Goal: Task Accomplishment & Management: Use online tool/utility

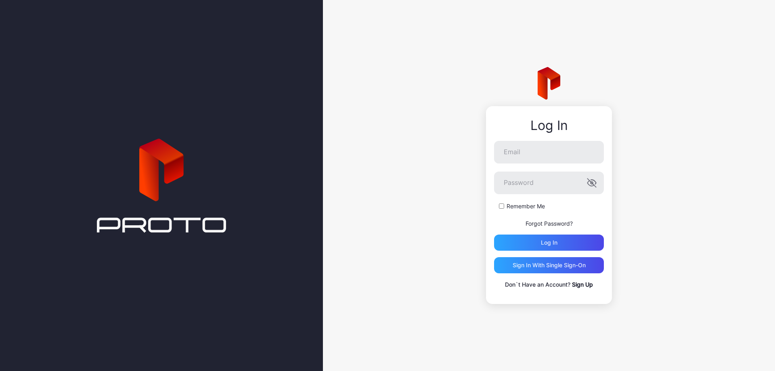
click at [452, 220] on div "Log In Email Password Remember Me Forgot Password? Log in Sign in With Single S…" at bounding box center [549, 185] width 452 height 371
click at [540, 134] on div "Log In Email Password Remember Me Forgot Password? Log in Sign in With Single S…" at bounding box center [549, 205] width 126 height 198
drag, startPoint x: 535, startPoint y: 147, endPoint x: 555, endPoint y: 159, distance: 23.6
click at [535, 147] on input "Email" at bounding box center [549, 152] width 110 height 23
type input "**********"
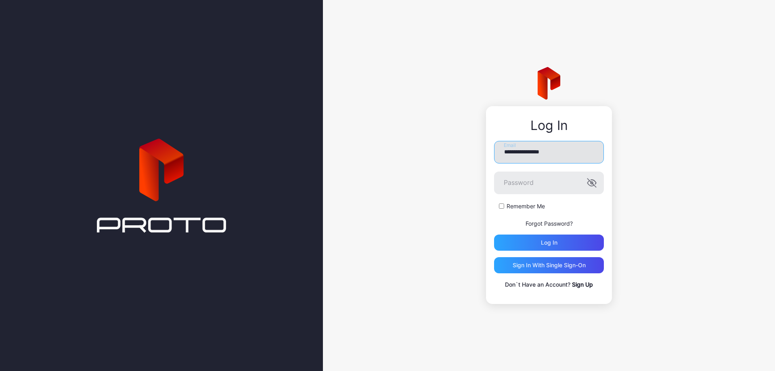
click at [549, 155] on input "**********" at bounding box center [549, 152] width 110 height 23
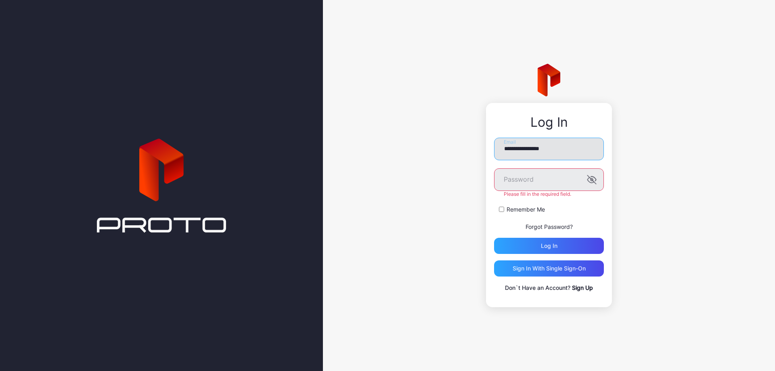
click at [549, 155] on input "**********" at bounding box center [549, 149] width 110 height 23
click at [528, 153] on input "Email" at bounding box center [549, 149] width 110 height 23
click at [678, 181] on div "Log In Email Password Please fill in the required field. Remember Me Forgot Pas…" at bounding box center [549, 185] width 452 height 371
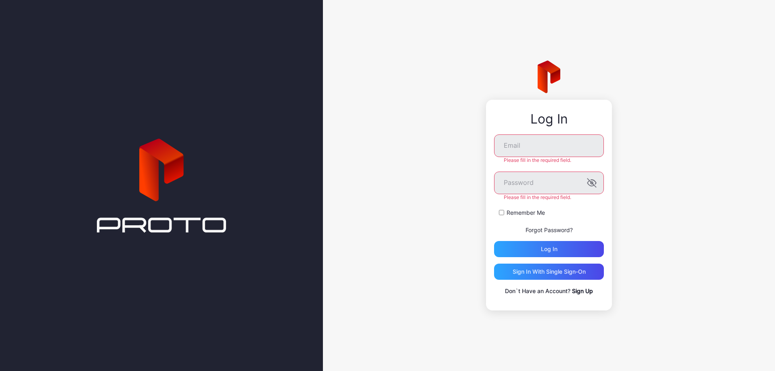
click at [421, 249] on div "Log In Email Please fill in the required field. Password Please fill in the req…" at bounding box center [549, 185] width 452 height 371
click at [542, 151] on input "Email" at bounding box center [549, 145] width 110 height 23
type input "**********"
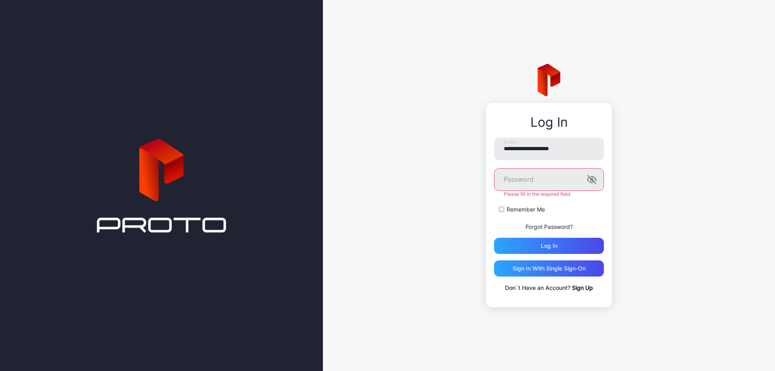
click at [732, 138] on div "**********" at bounding box center [549, 185] width 452 height 371
click at [596, 180] on icon "button" at bounding box center [592, 180] width 10 height 10
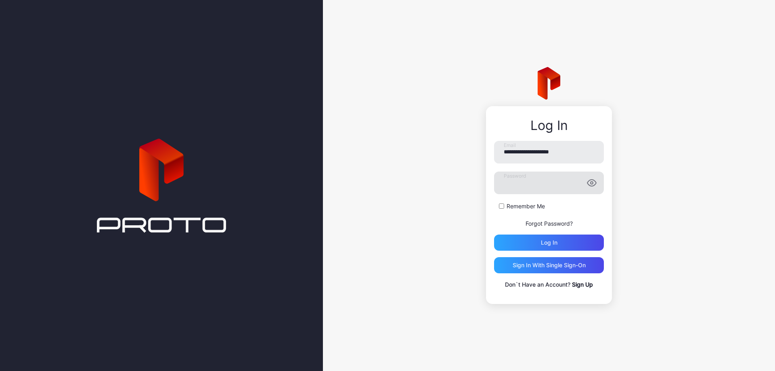
click at [509, 204] on label "Remember Me" at bounding box center [526, 206] width 38 height 8
click at [533, 244] on div "Log in" at bounding box center [549, 243] width 110 height 16
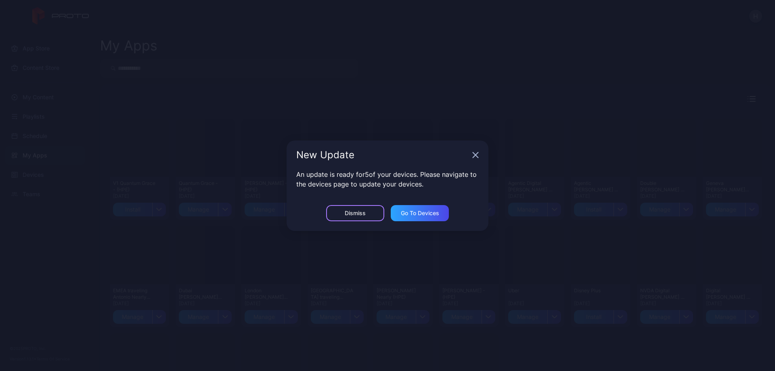
click at [364, 211] on div "Dismiss" at bounding box center [355, 213] width 21 height 6
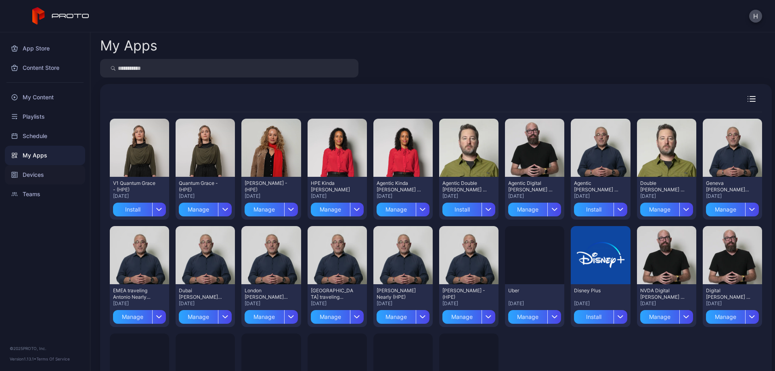
click at [42, 172] on div "Devices" at bounding box center [45, 174] width 80 height 19
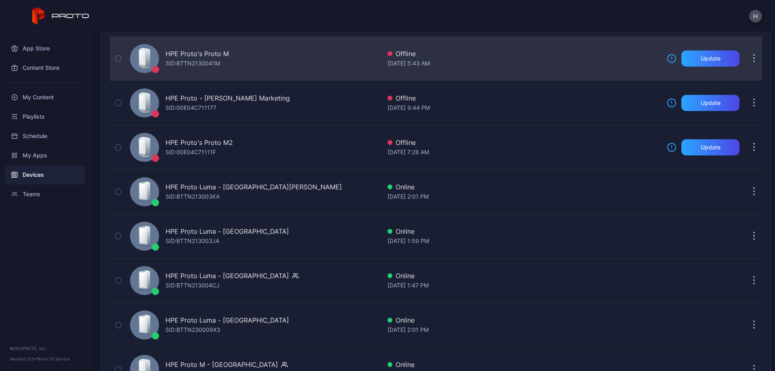
scroll to position [314, 0]
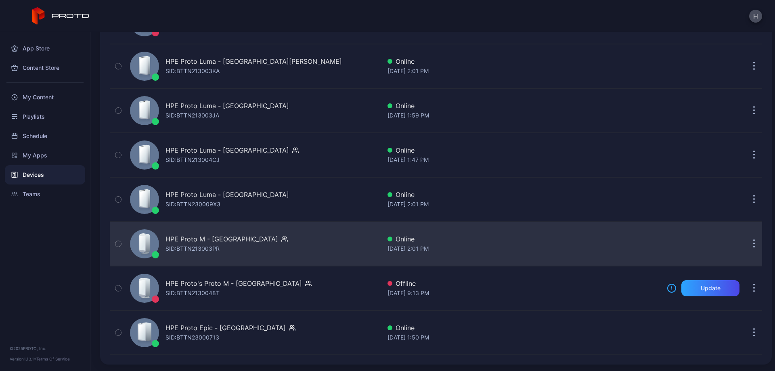
click at [525, 252] on div "[DATE] 2:01 PM" at bounding box center [524, 249] width 273 height 10
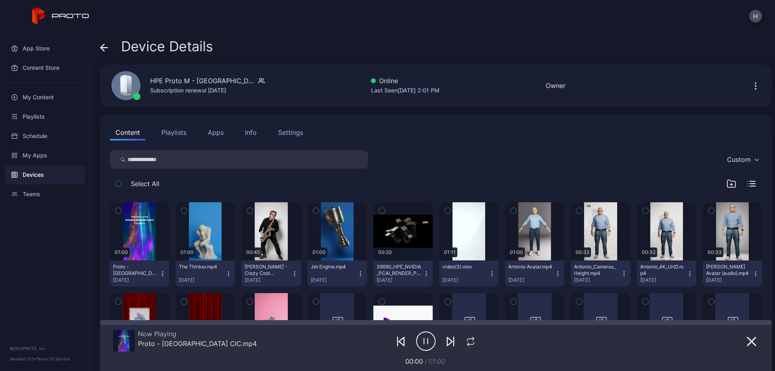
click at [210, 126] on button "Apps" at bounding box center [215, 132] width 27 height 16
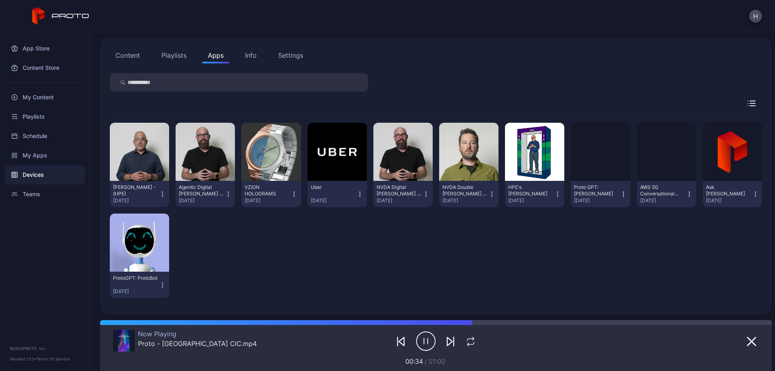
scroll to position [78, 0]
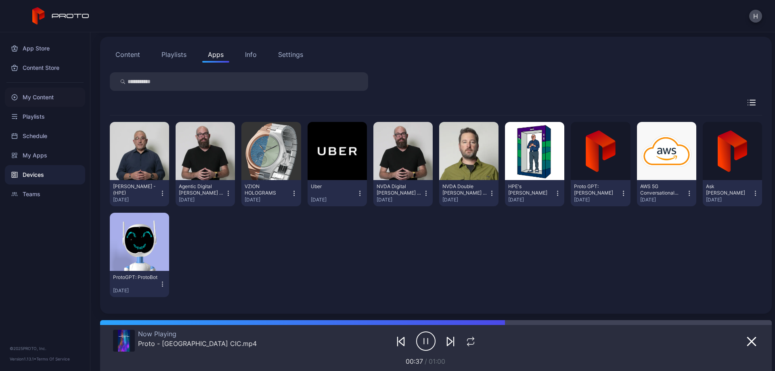
click at [44, 100] on div "My Content" at bounding box center [45, 97] width 80 height 19
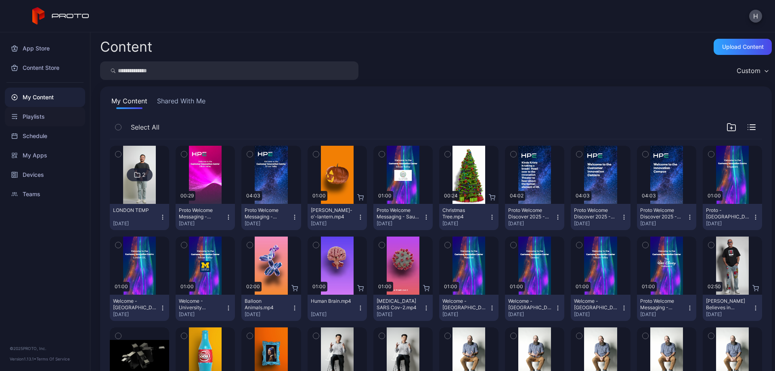
click at [51, 115] on div "Playlists" at bounding box center [45, 116] width 80 height 19
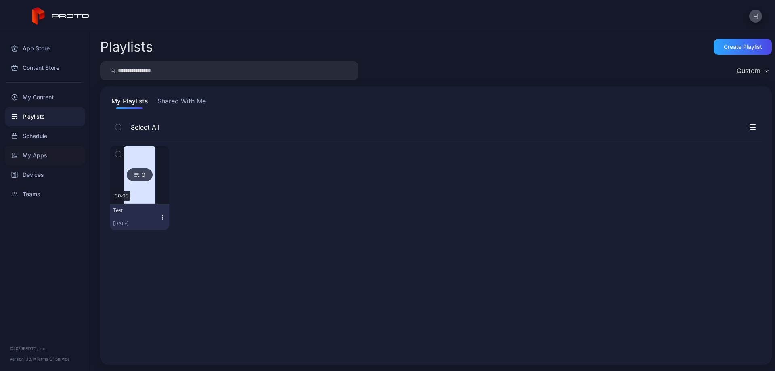
click at [53, 158] on div "My Apps" at bounding box center [45, 155] width 80 height 19
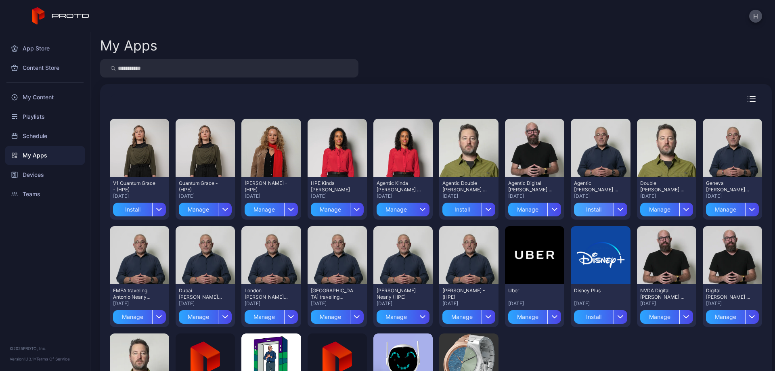
click at [594, 208] on div "Install" at bounding box center [593, 210] width 39 height 14
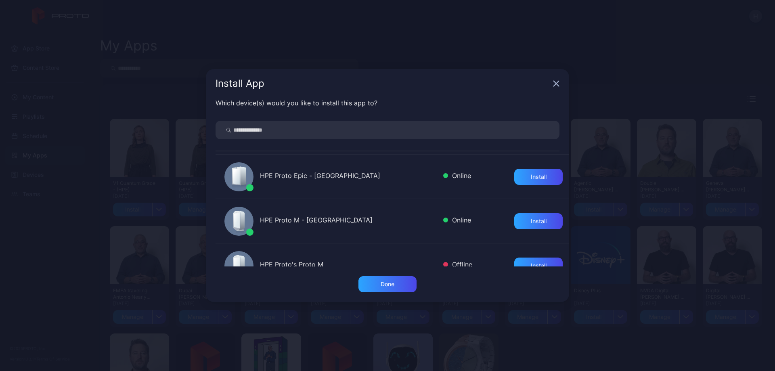
scroll to position [363, 0]
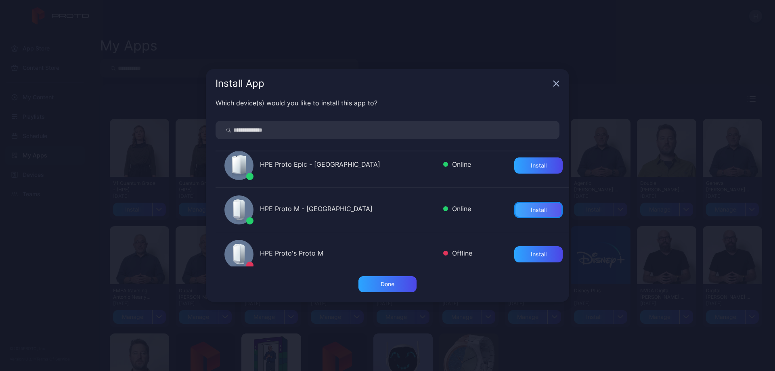
click at [531, 207] on div "Install" at bounding box center [539, 210] width 16 height 6
click at [559, 82] on icon "button" at bounding box center [556, 83] width 6 height 6
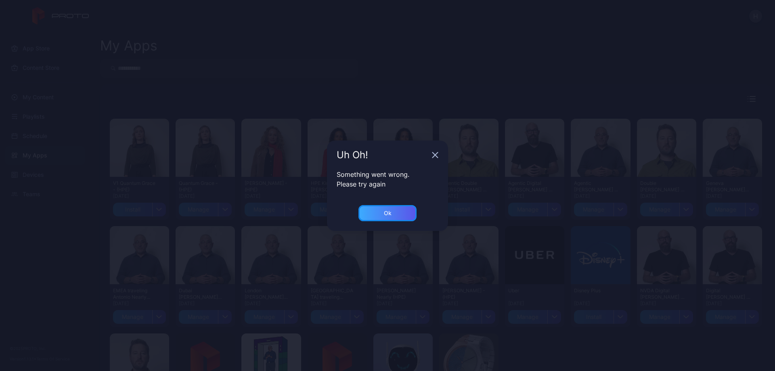
click at [396, 215] on div "Ok" at bounding box center [388, 213] width 58 height 16
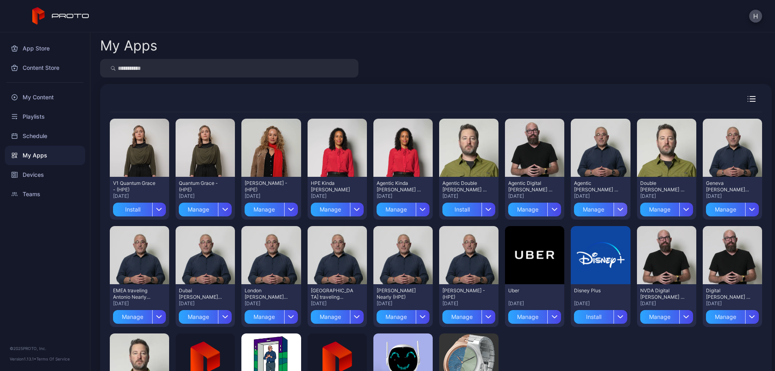
click at [618, 210] on icon "button" at bounding box center [621, 209] width 6 height 3
click at [598, 227] on button "Install" at bounding box center [593, 234] width 69 height 26
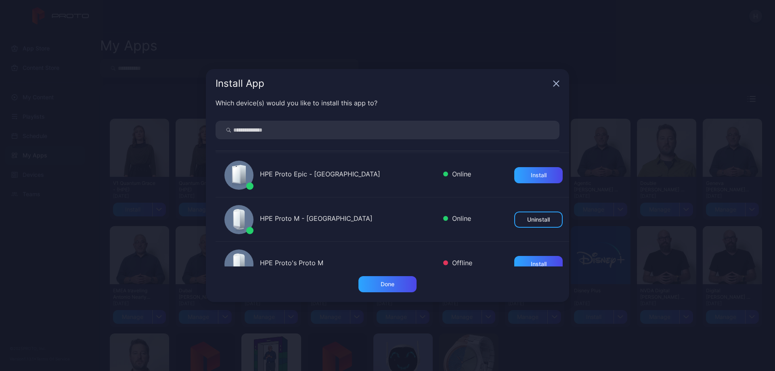
scroll to position [404, 0]
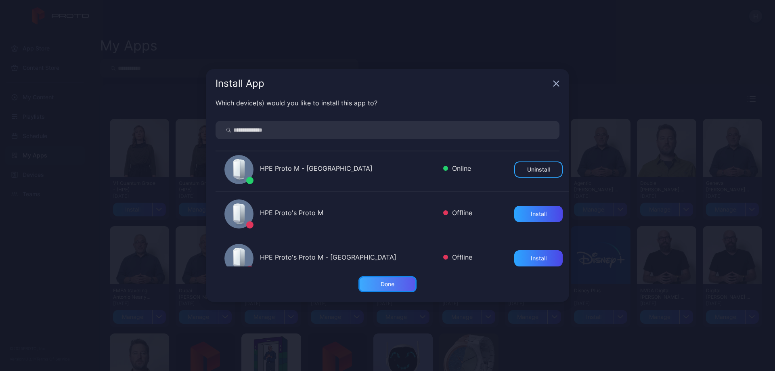
click at [381, 282] on div "Done" at bounding box center [388, 284] width 14 height 6
